Goal: Find specific page/section: Find specific page/section

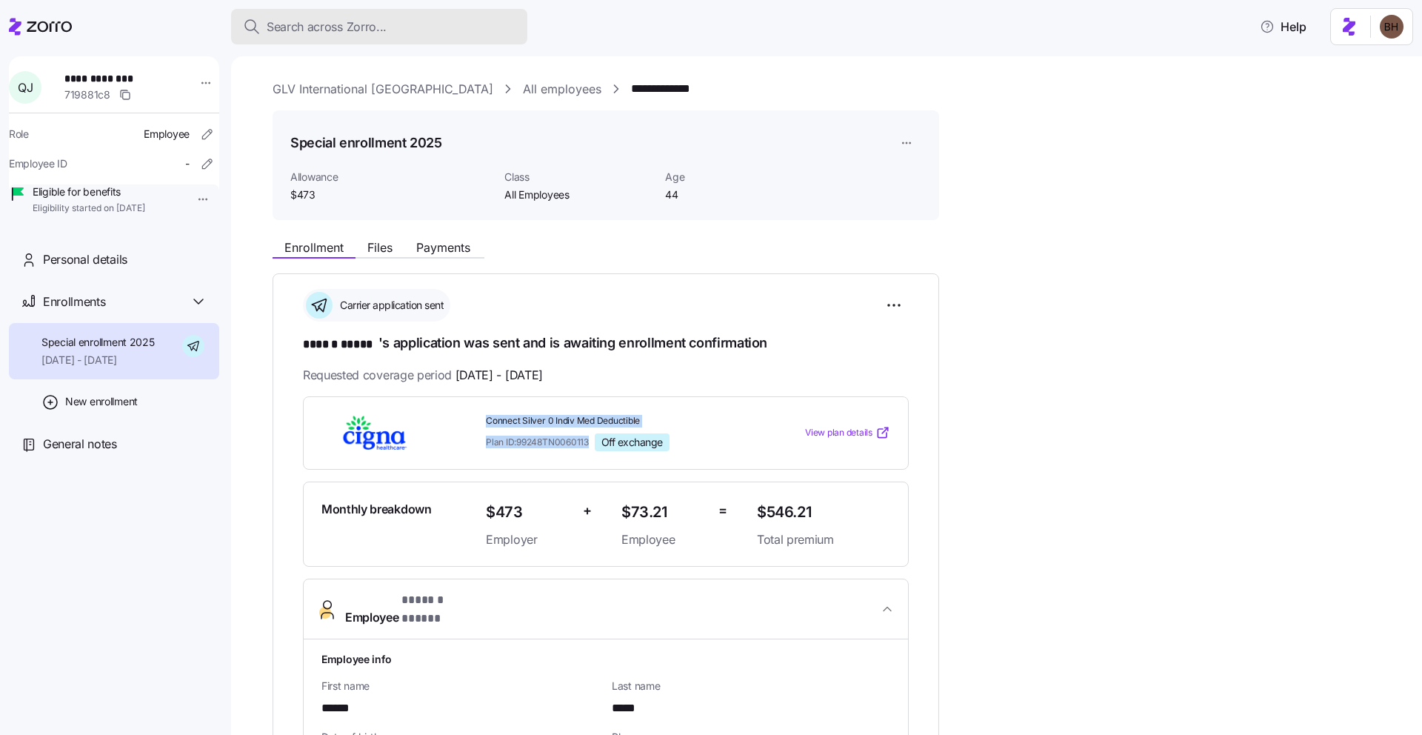
scroll to position [118, 0]
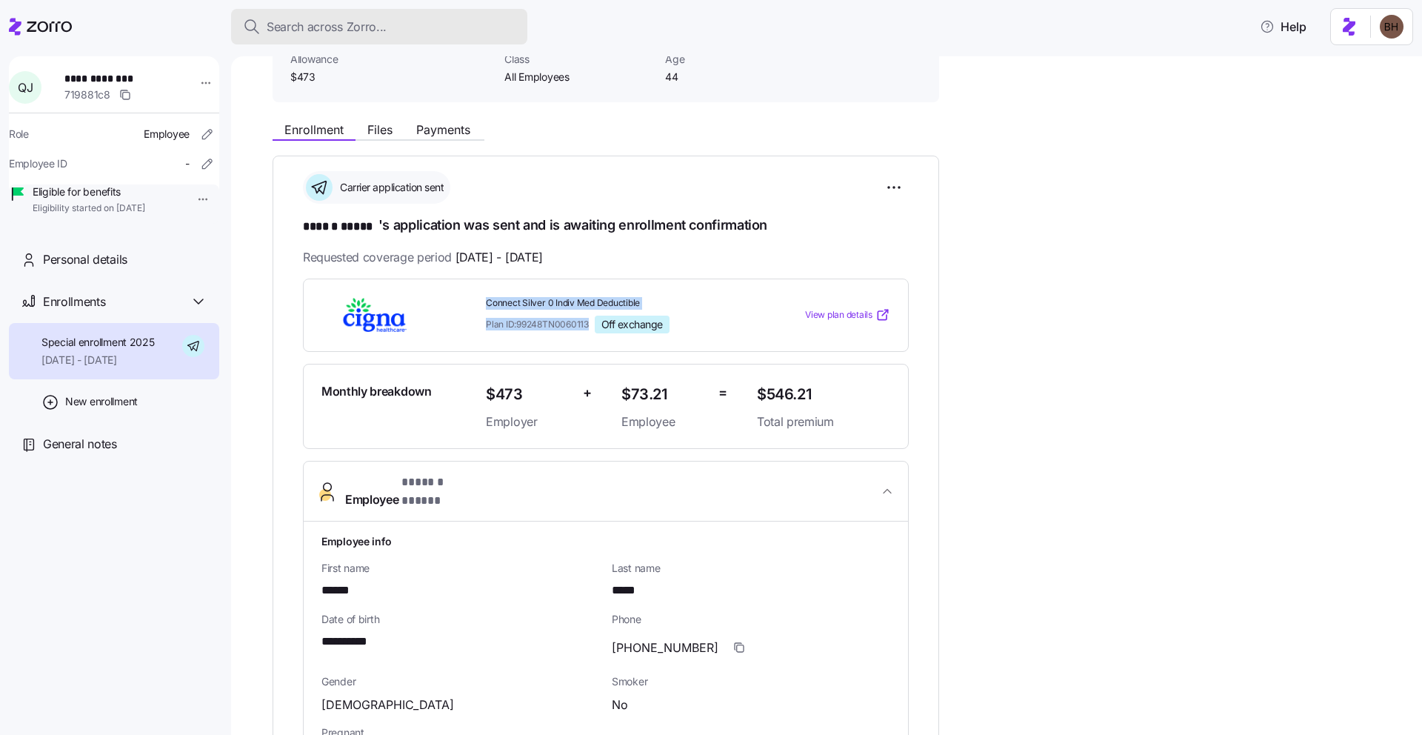
click at [349, 31] on span "Search across Zorro..." at bounding box center [327, 27] width 120 height 19
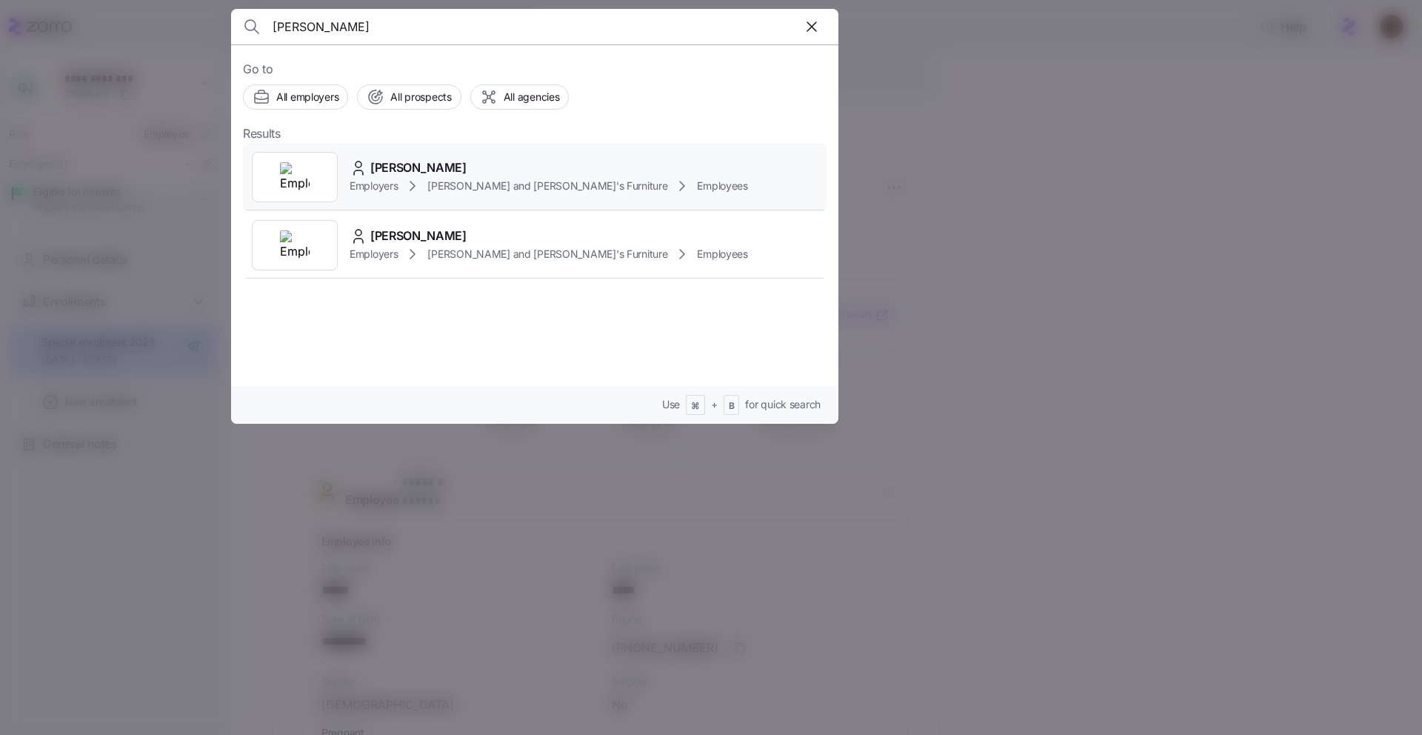
type input "Domingos Monteiro"
click at [458, 166] on span "[PERSON_NAME]" at bounding box center [418, 167] width 96 height 19
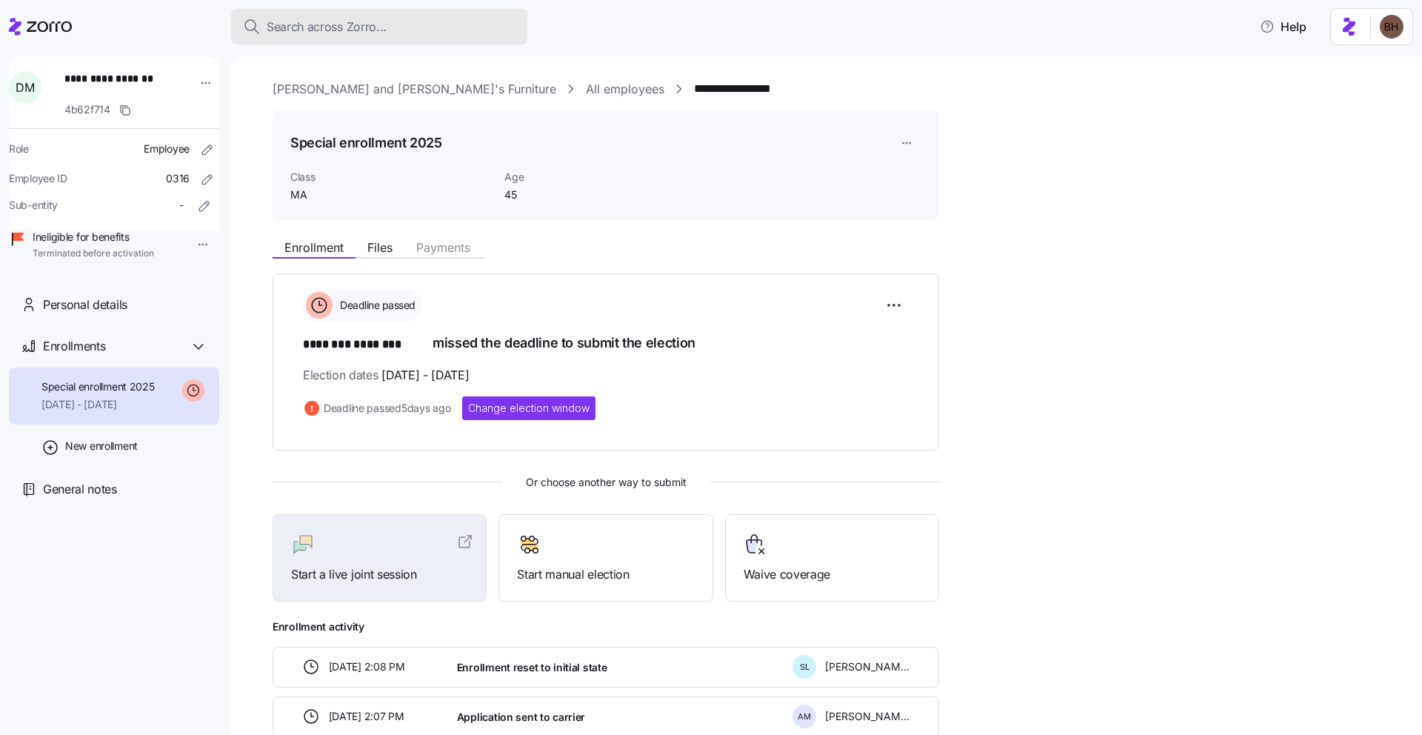
click at [301, 27] on span "Search across Zorro..." at bounding box center [327, 27] width 120 height 19
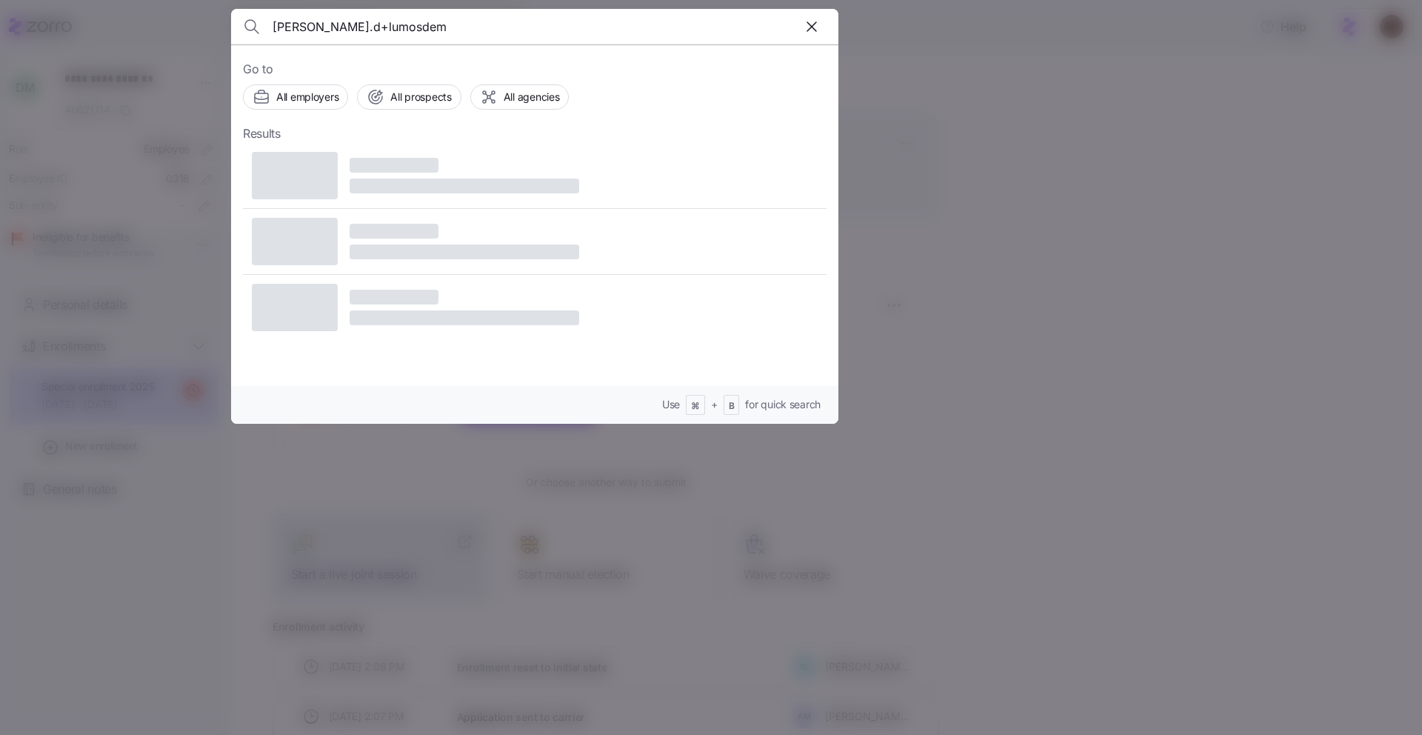
type input "[PERSON_NAME].d+lumosdemo"
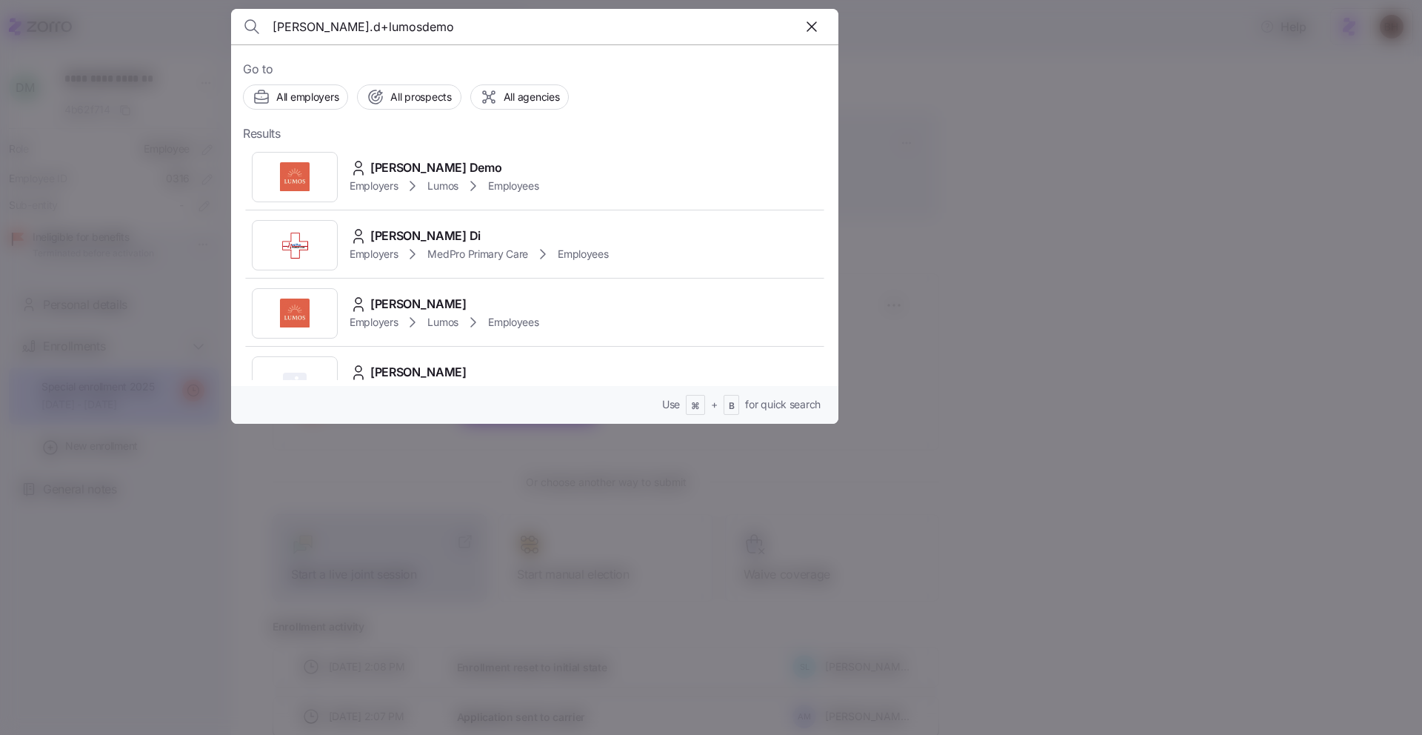
drag, startPoint x: 406, startPoint y: 19, endPoint x: 258, endPoint y: 30, distance: 149.2
click at [258, 30] on div "[PERSON_NAME].d+lumosdemo" at bounding box center [534, 27] width 583 height 36
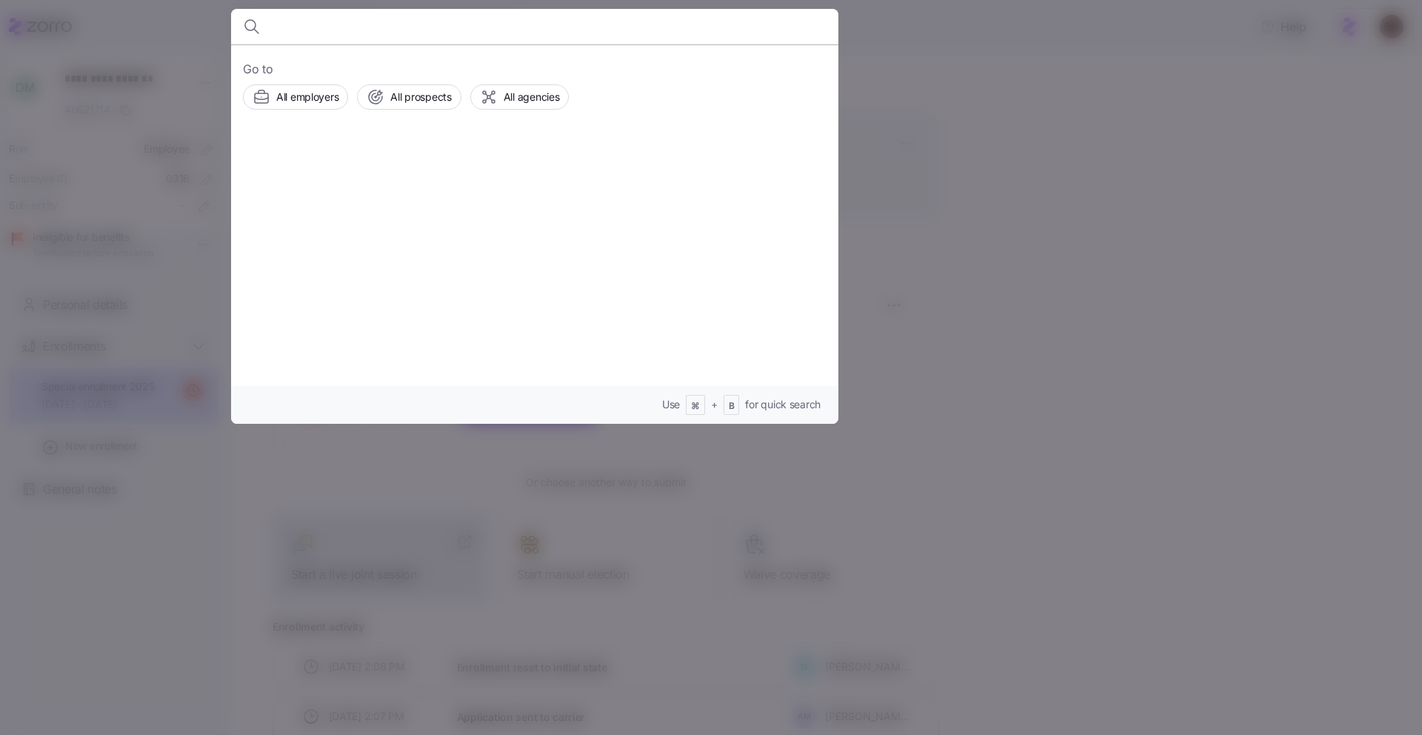
click at [966, 143] on div at bounding box center [711, 367] width 1422 height 735
